Goal: Transaction & Acquisition: Book appointment/travel/reservation

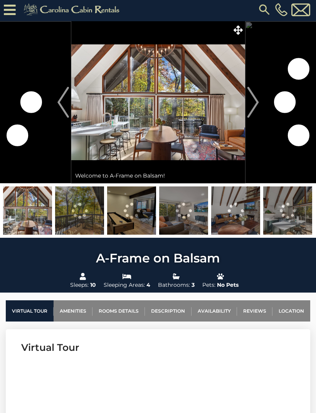
click at [254, 110] on img "Next" at bounding box center [253, 102] width 12 height 31
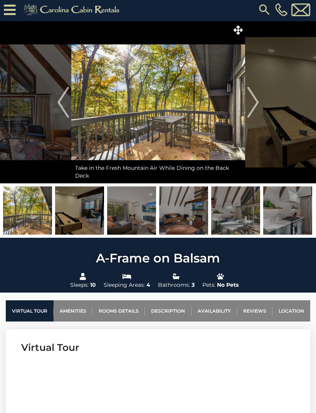
click at [249, 104] on img "Next" at bounding box center [253, 102] width 12 height 31
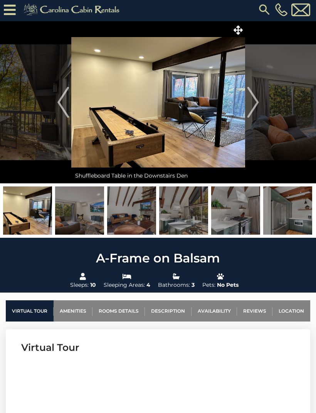
click at [256, 106] on img "Next" at bounding box center [253, 102] width 12 height 31
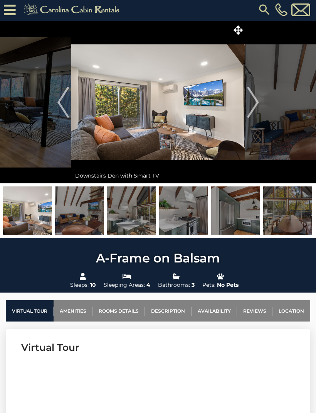
click at [254, 105] on img "Next" at bounding box center [253, 102] width 12 height 31
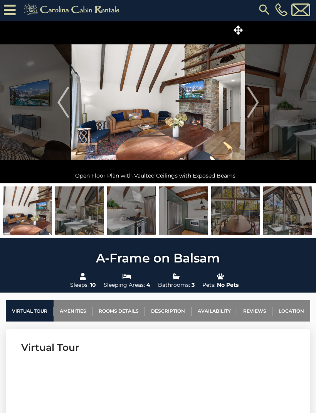
click at [255, 102] on img "Next" at bounding box center [253, 102] width 12 height 31
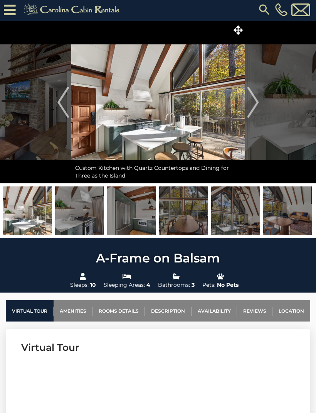
click at [66, 104] on img "Previous" at bounding box center [63, 102] width 12 height 31
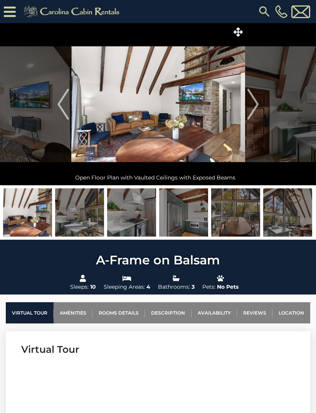
click at [103, 128] on img at bounding box center [158, 104] width 174 height 162
click at [120, 130] on img at bounding box center [159, 104] width 174 height 162
click at [106, 110] on img at bounding box center [158, 104] width 174 height 162
click at [234, 30] on icon at bounding box center [238, 31] width 9 height 9
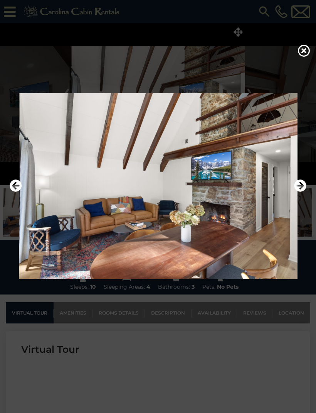
click at [77, 233] on img at bounding box center [158, 186] width 301 height 186
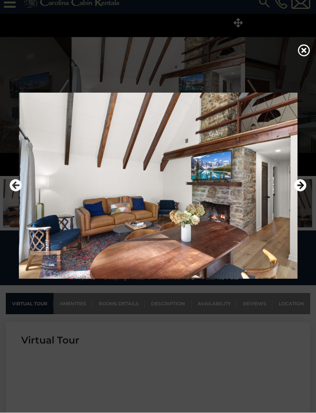
scroll to position [9, 0]
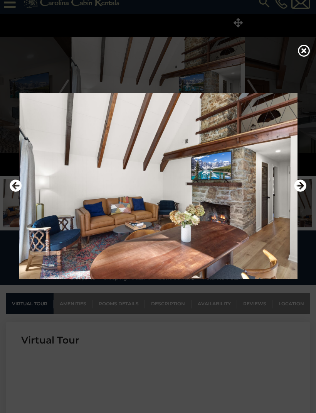
click at [134, 237] on img at bounding box center [158, 186] width 301 height 186
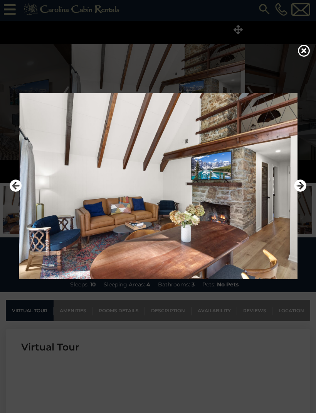
scroll to position [0, 0]
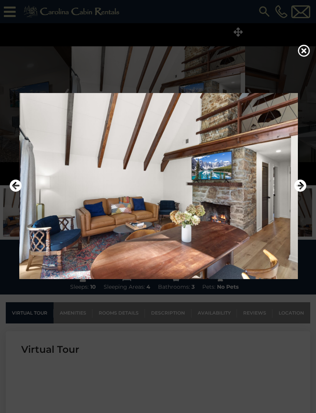
click at [101, 243] on img at bounding box center [158, 186] width 301 height 186
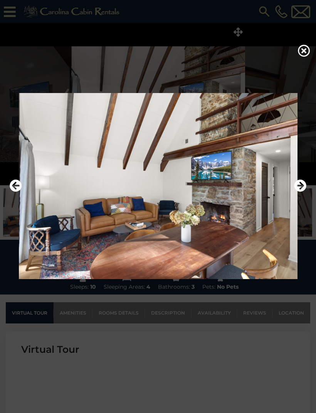
click at [84, 231] on img at bounding box center [158, 186] width 301 height 186
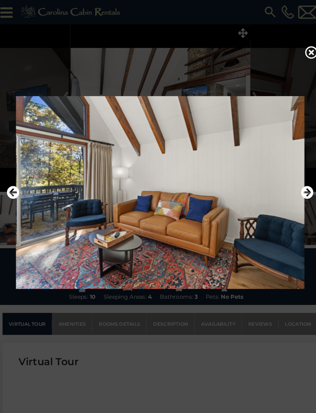
click at [91, 241] on img at bounding box center [158, 186] width 301 height 186
